Goal: Task Accomplishment & Management: Use online tool/utility

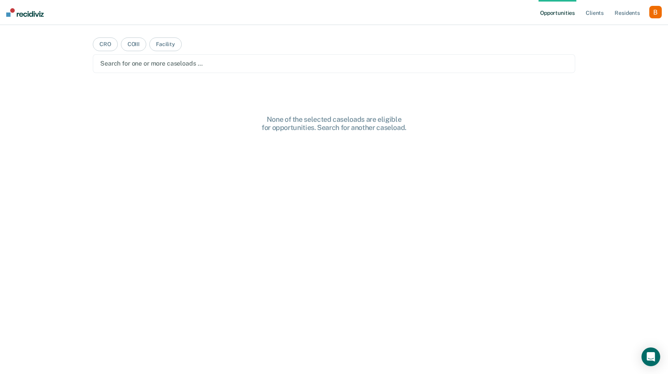
click at [656, 13] on div "button" at bounding box center [655, 12] width 12 height 12
click at [624, 31] on link "Profile" at bounding box center [624, 31] width 63 height 7
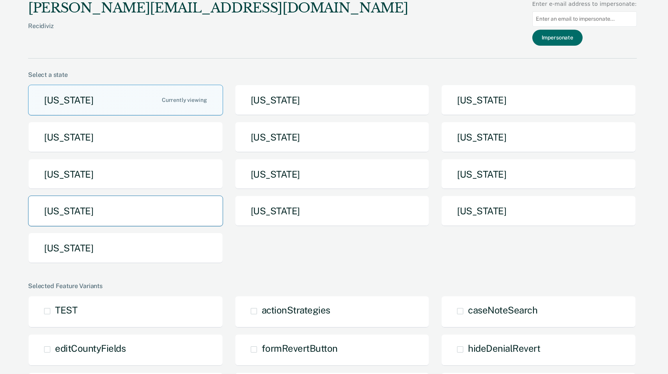
click at [194, 224] on button "[US_STATE]" at bounding box center [125, 210] width 195 height 31
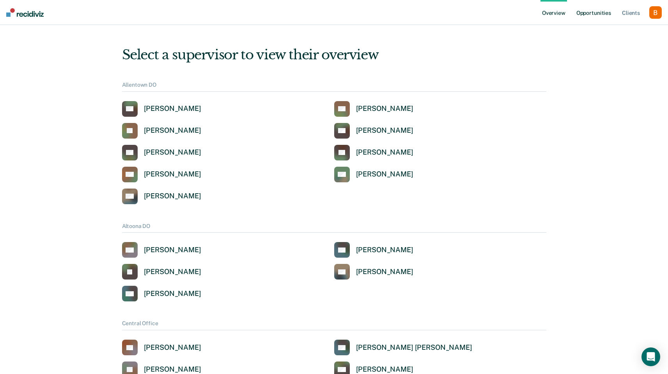
click at [585, 11] on link "Opportunities" at bounding box center [594, 12] width 38 height 25
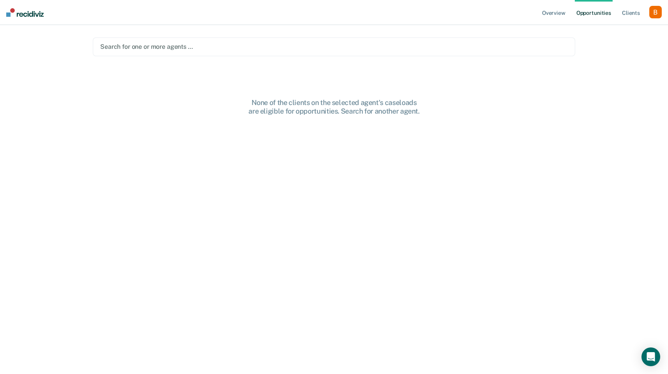
click at [646, 14] on ul "Overview Opportunities Client s" at bounding box center [594, 12] width 109 height 25
click at [656, 10] on div "button" at bounding box center [655, 12] width 12 height 12
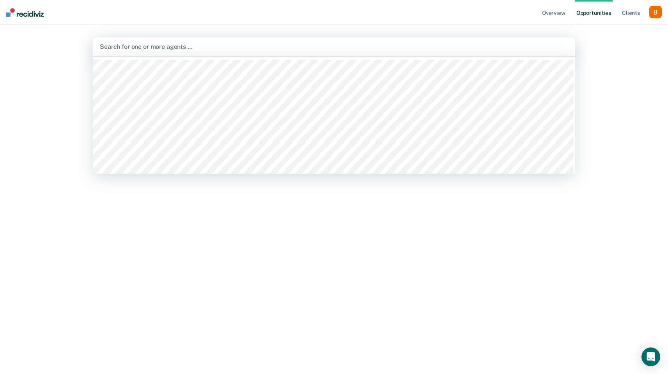
click at [372, 44] on div at bounding box center [334, 46] width 468 height 9
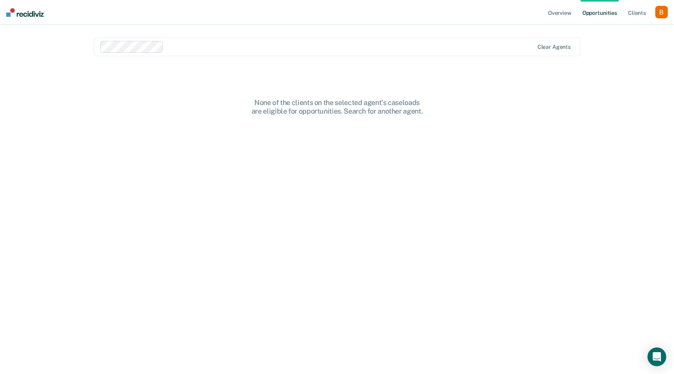
click at [242, 43] on div at bounding box center [350, 46] width 367 height 9
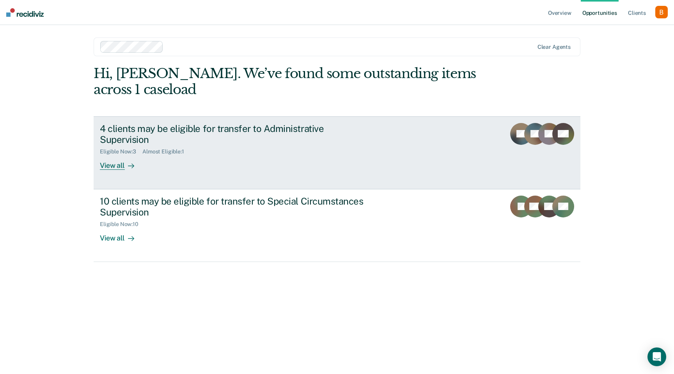
click at [165, 152] on div "4 clients may be eligible for transfer to Administrative Supervision Eligible N…" at bounding box center [246, 146] width 292 height 47
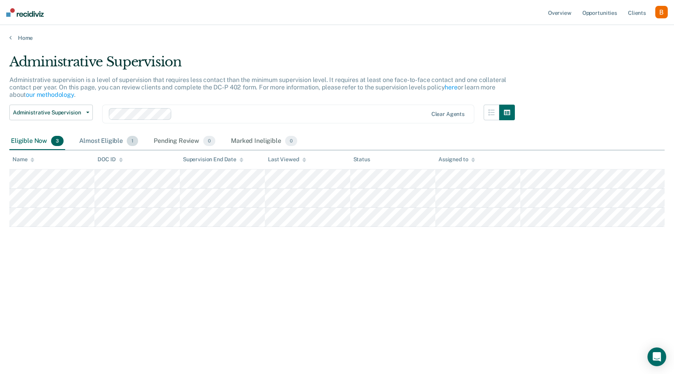
click at [112, 138] on div "Almost Eligible 1" at bounding box center [109, 141] width 62 height 17
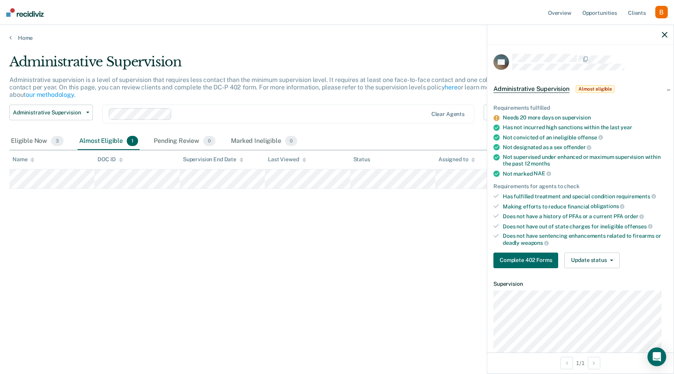
drag, startPoint x: 581, startPoint y: 188, endPoint x: 491, endPoint y: 189, distance: 89.7
click at [491, 189] on div "Requirements fulfilled Needs 20 more days on supervision Has not incurred high …" at bounding box center [580, 183] width 186 height 182
drag, startPoint x: 494, startPoint y: 185, endPoint x: 596, endPoint y: 185, distance: 102.2
click at [596, 185] on div "Requirements for agents to check" at bounding box center [580, 186] width 174 height 7
copy div "Requirements for agents to check"
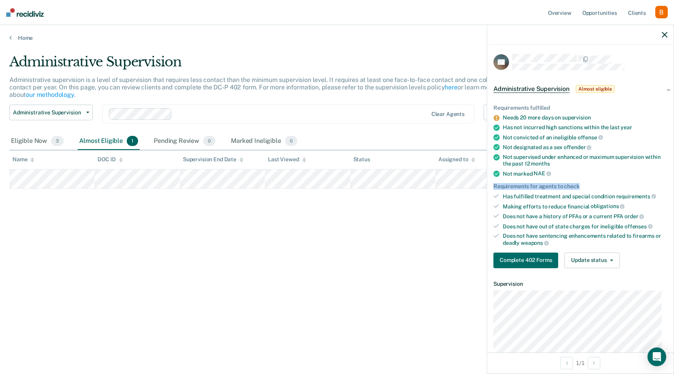
click at [580, 183] on div "Requirements for agents to check" at bounding box center [580, 186] width 174 height 7
drag, startPoint x: 585, startPoint y: 186, endPoint x: 491, endPoint y: 186, distance: 94.8
click at [491, 186] on div "Requirements fulfilled Needs 20 more days on supervision Has not incurred high …" at bounding box center [580, 183] width 186 height 182
copy div "Requirements for agents to check"
